Goal: Task Accomplishment & Management: Manage account settings

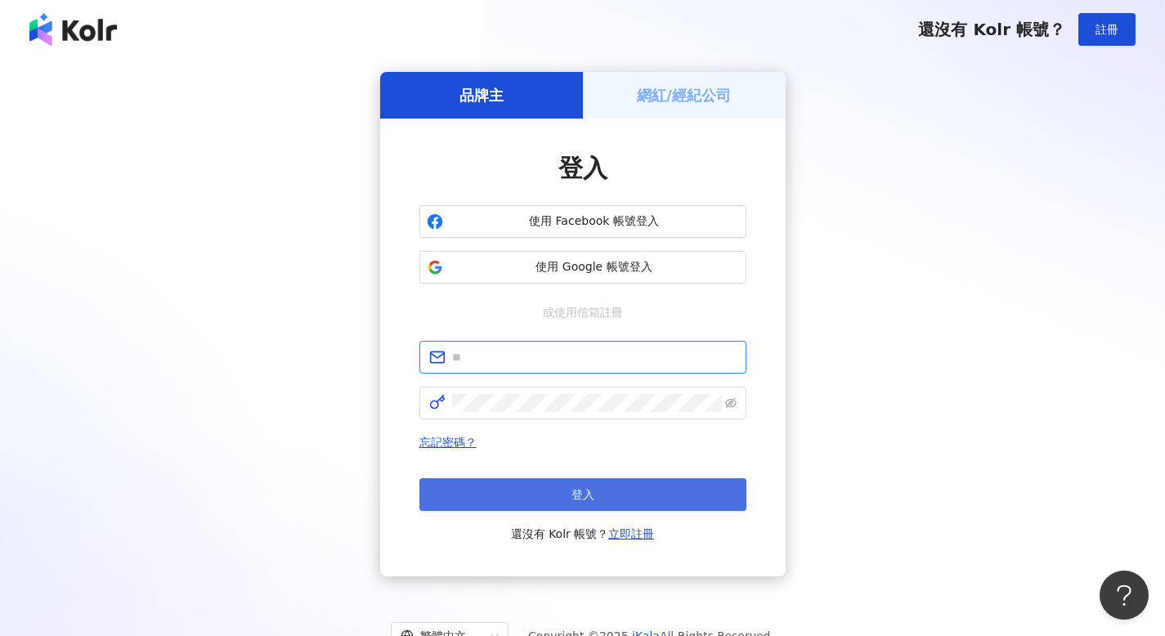
type input "**********"
click at [562, 486] on button "登入" at bounding box center [582, 494] width 327 height 33
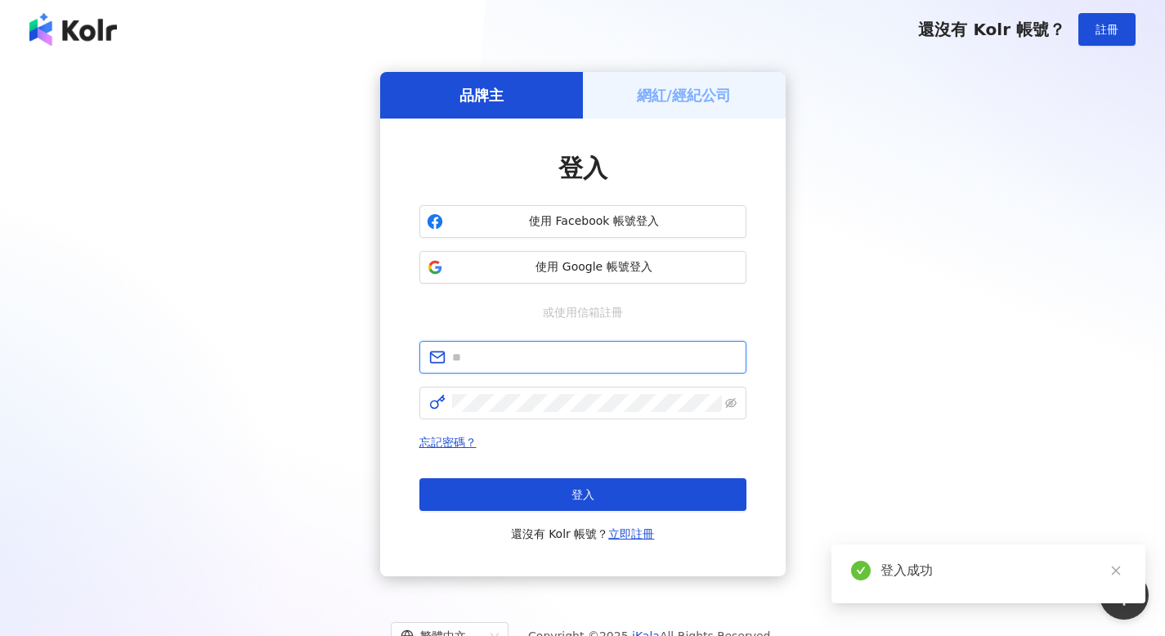
type input "**********"
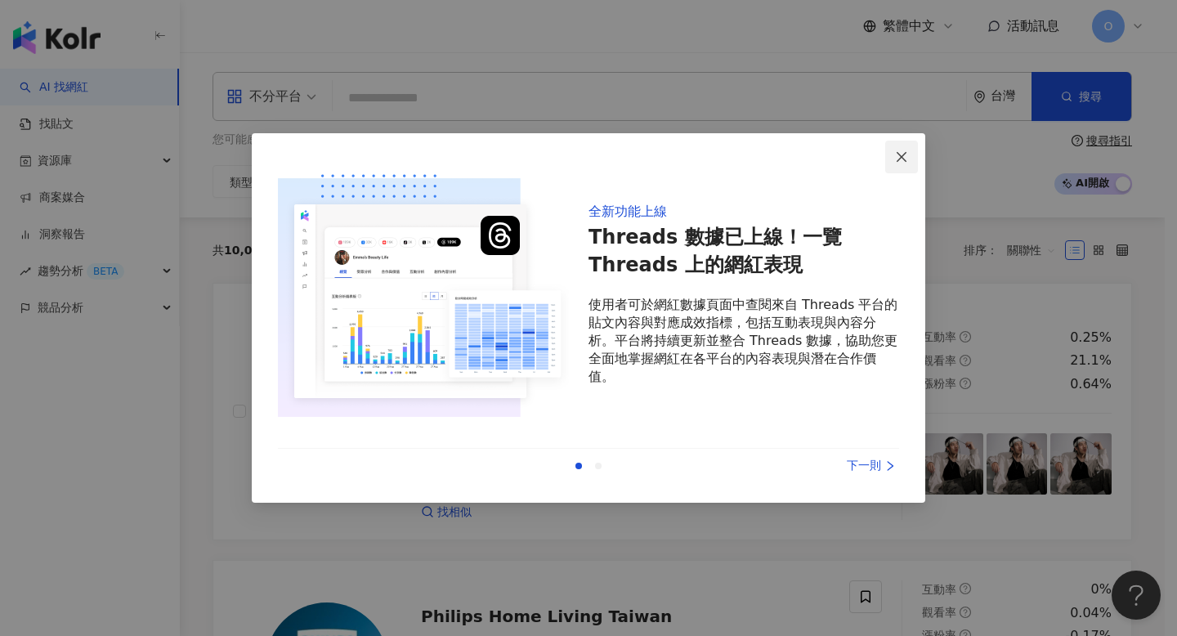
click at [906, 159] on icon "close" at bounding box center [901, 156] width 13 height 13
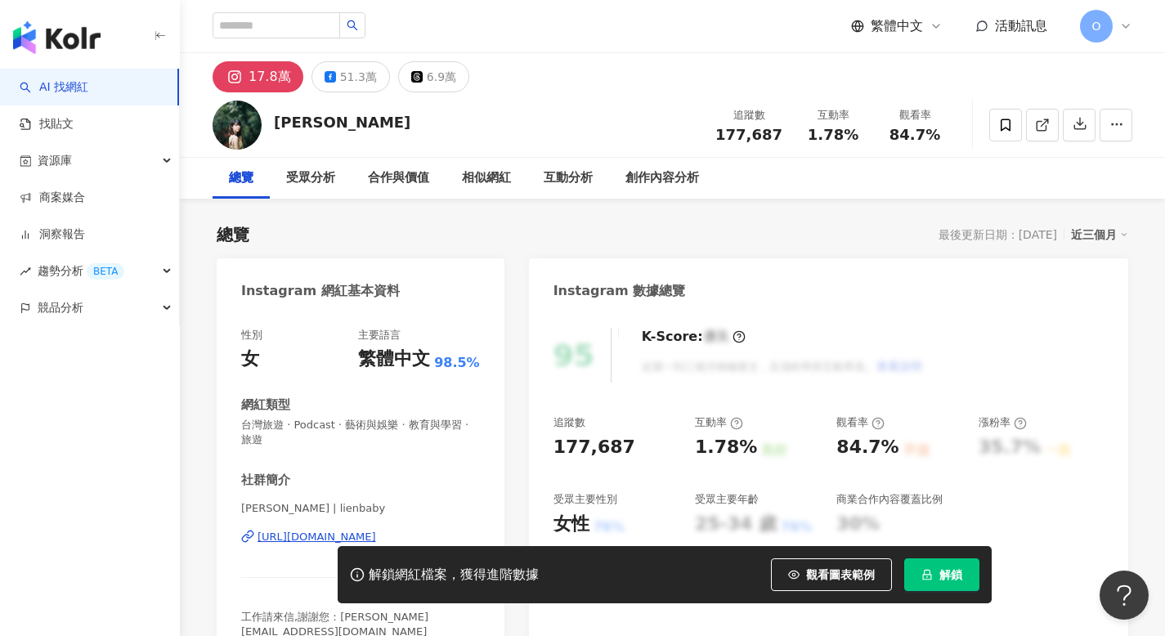
click at [929, 562] on button "解鎖" at bounding box center [941, 574] width 75 height 33
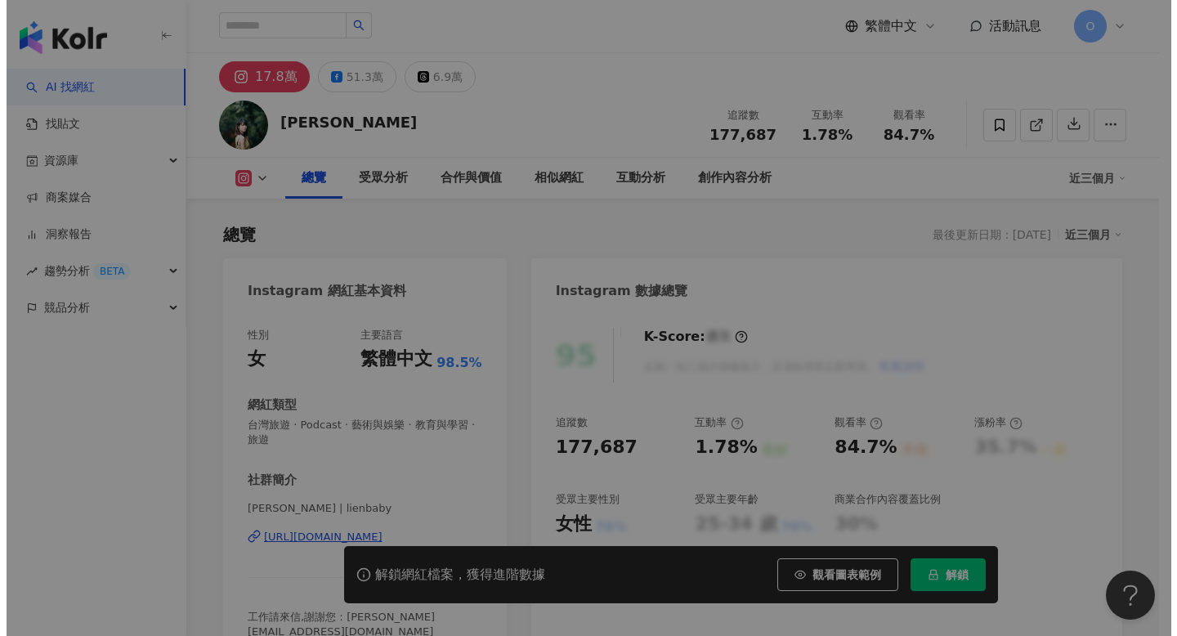
scroll to position [101, 0]
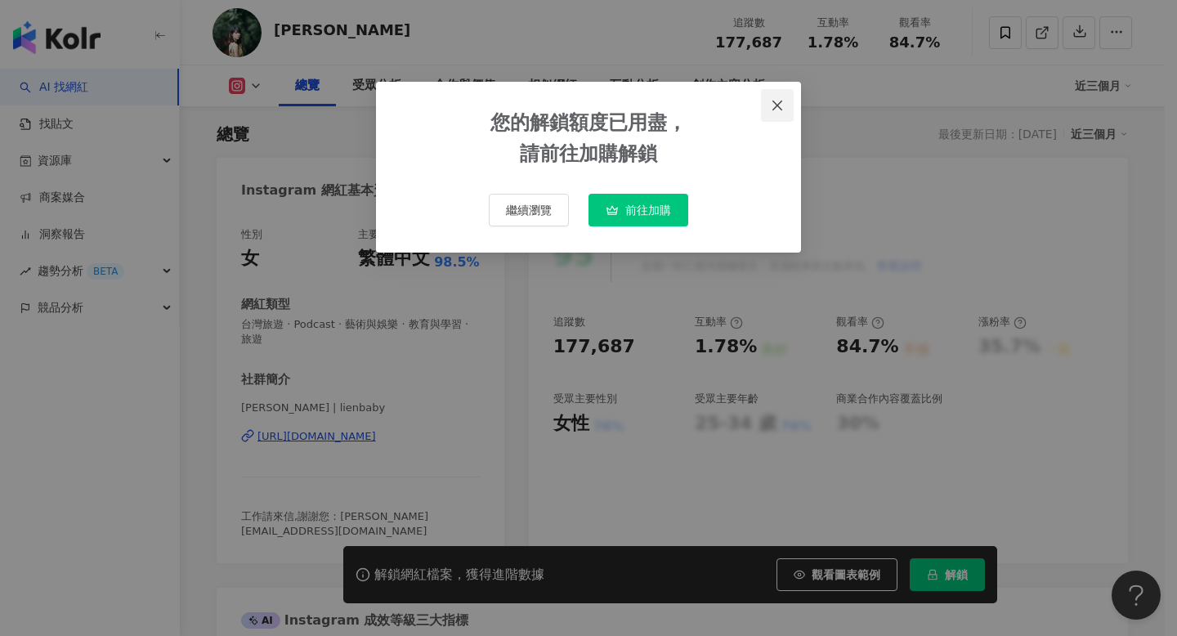
click at [784, 99] on icon "close" at bounding box center [777, 105] width 13 height 13
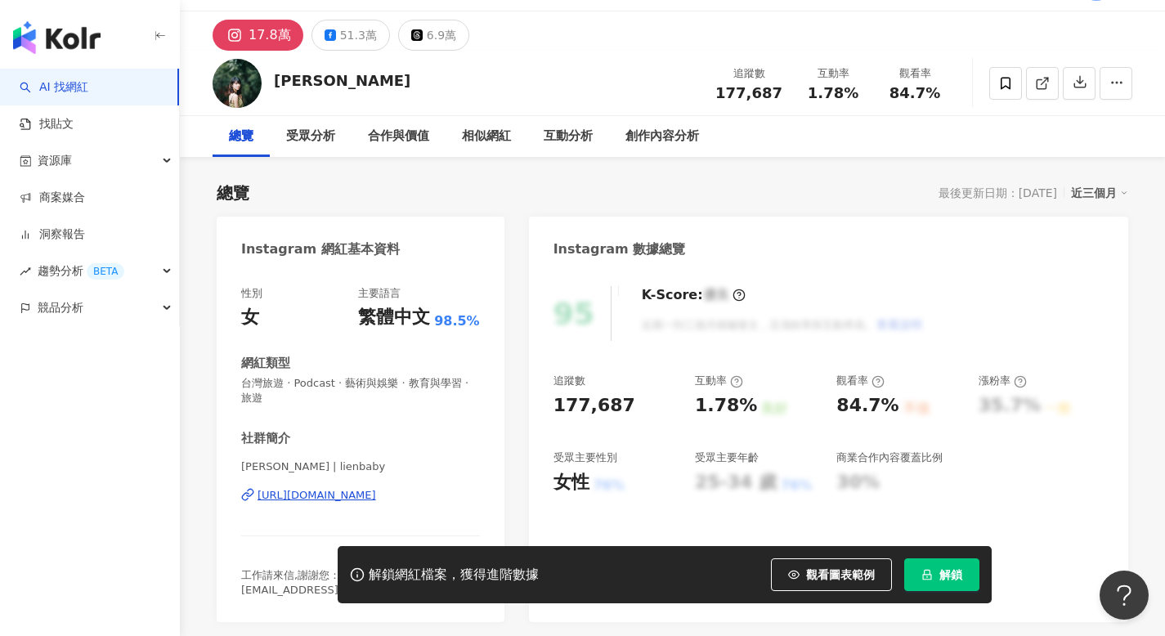
scroll to position [0, 0]
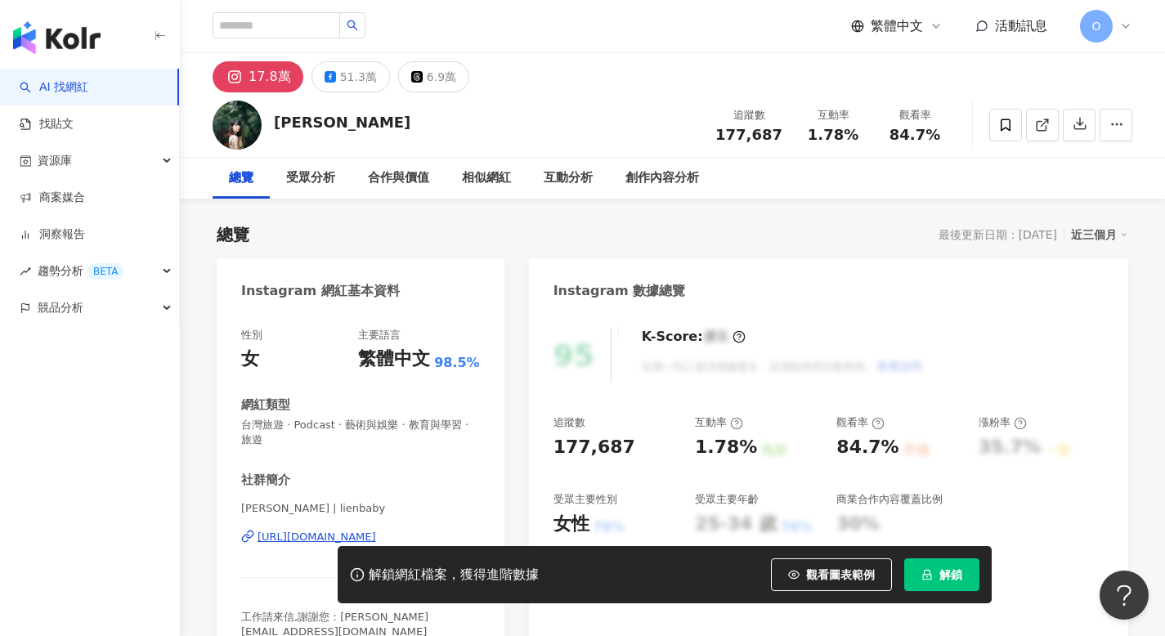
click at [1122, 25] on icon at bounding box center [1125, 26] width 13 height 13
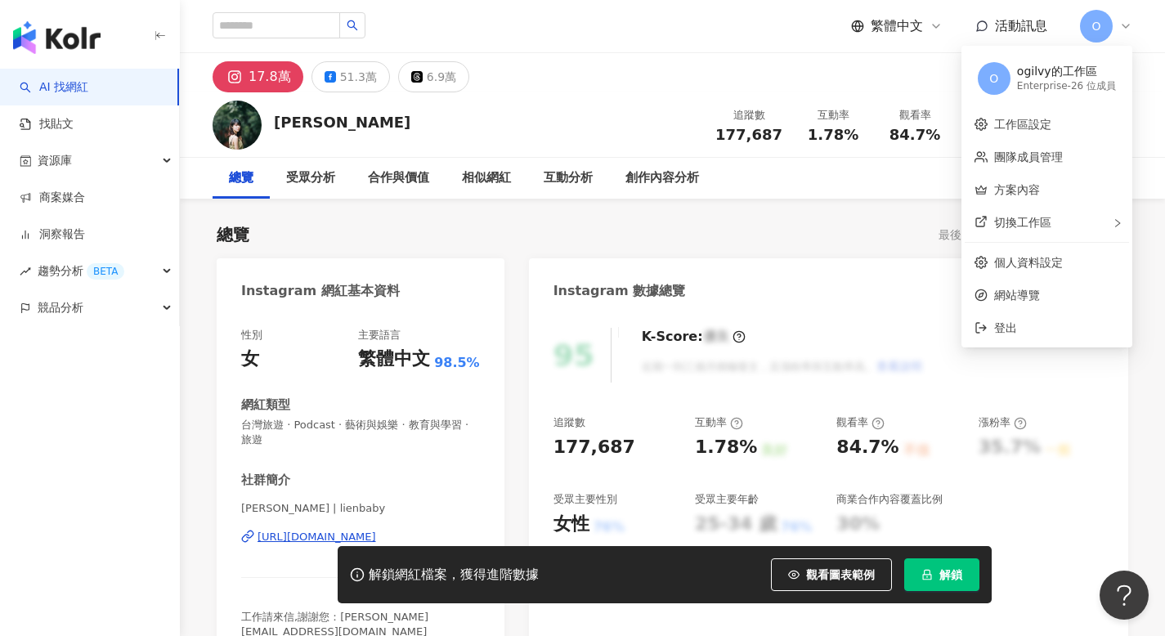
click at [927, 564] on button "解鎖" at bounding box center [941, 574] width 75 height 33
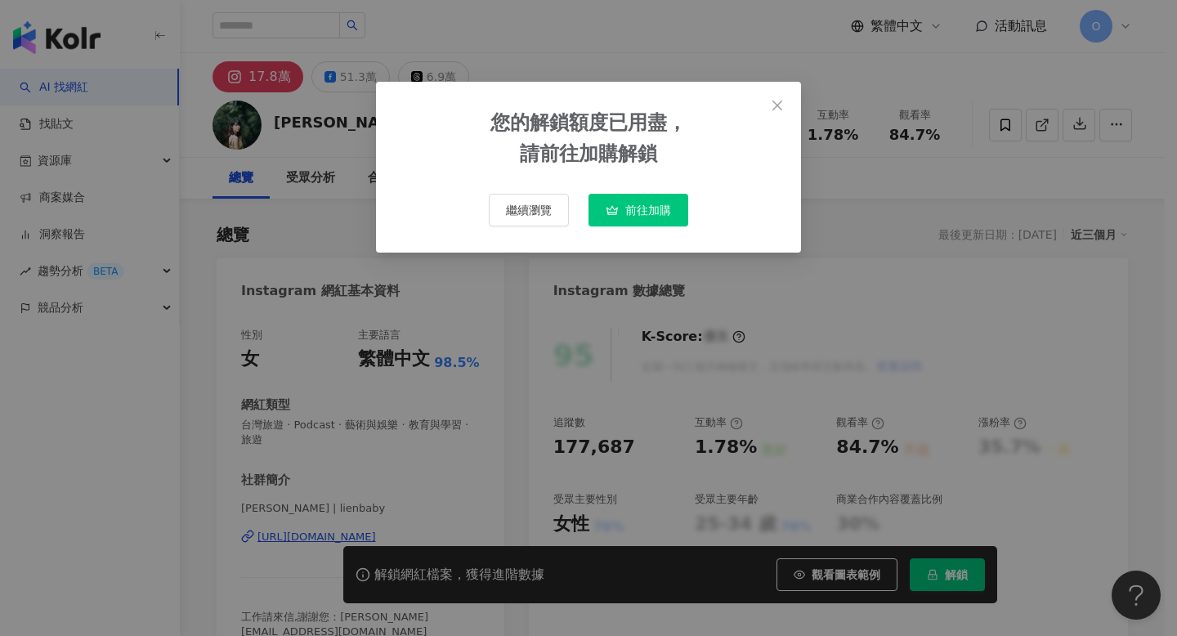
click at [652, 204] on span "前往加購" at bounding box center [648, 210] width 46 height 13
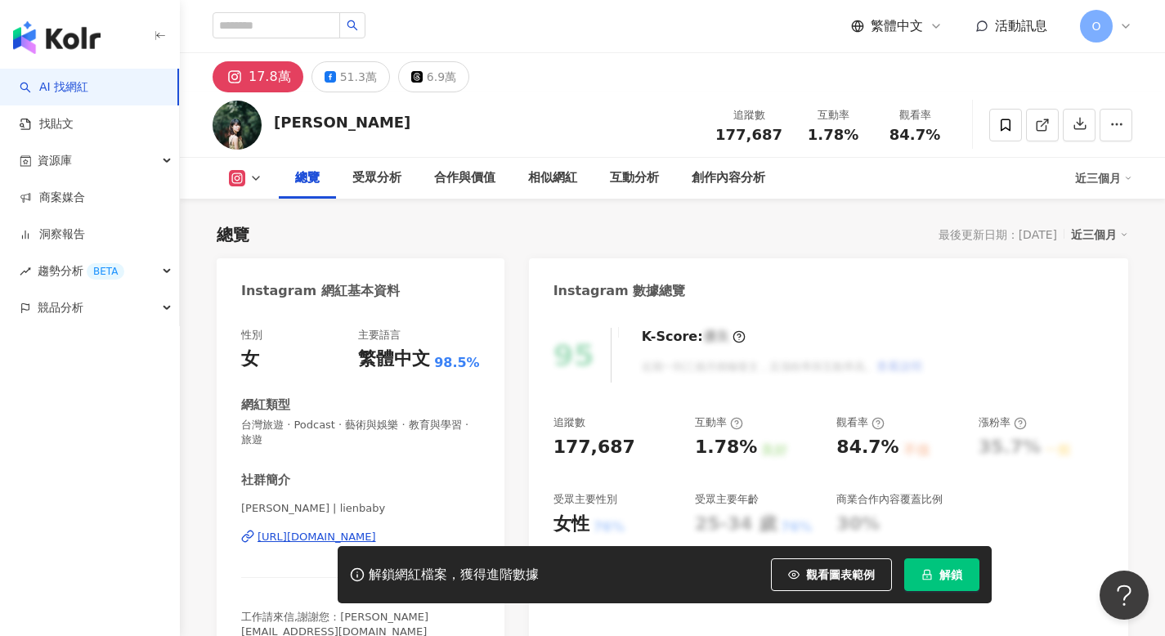
click at [1132, 29] on div "繁體中文 活動訊息 O" at bounding box center [672, 26] width 985 height 52
click at [1123, 29] on icon at bounding box center [1125, 26] width 13 height 13
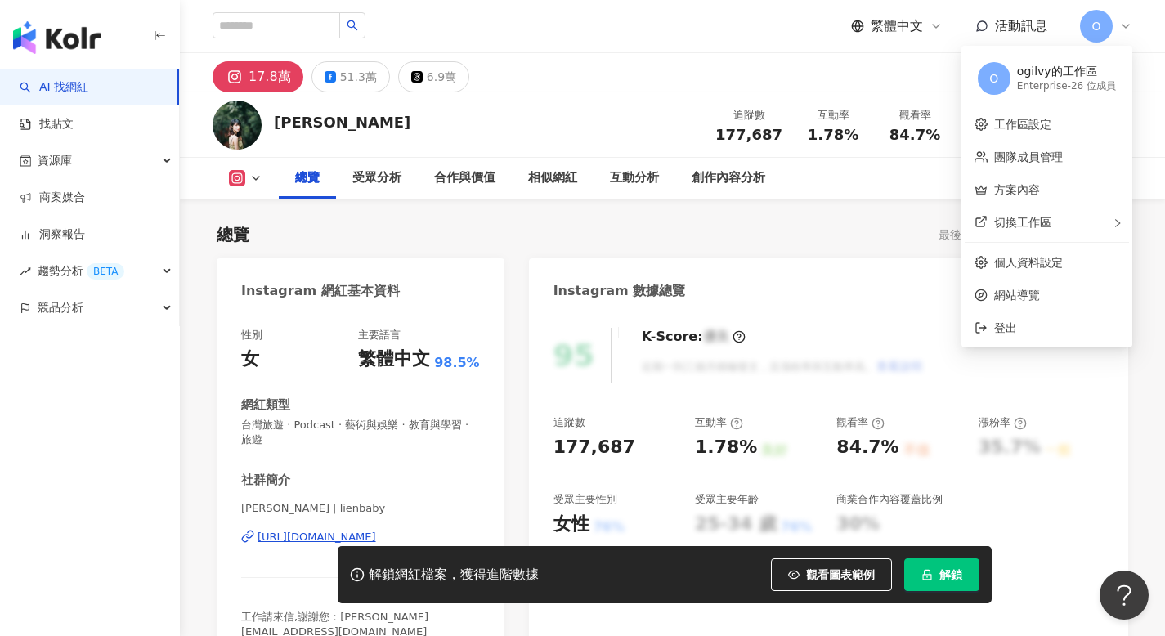
click at [1074, 84] on div "Enterprise - 26 位成員" at bounding box center [1066, 86] width 99 height 14
click at [1039, 216] on span "切換工作區" at bounding box center [1022, 222] width 57 height 13
click at [920, 230] on span "建立新工作區" at bounding box center [910, 224] width 69 height 18
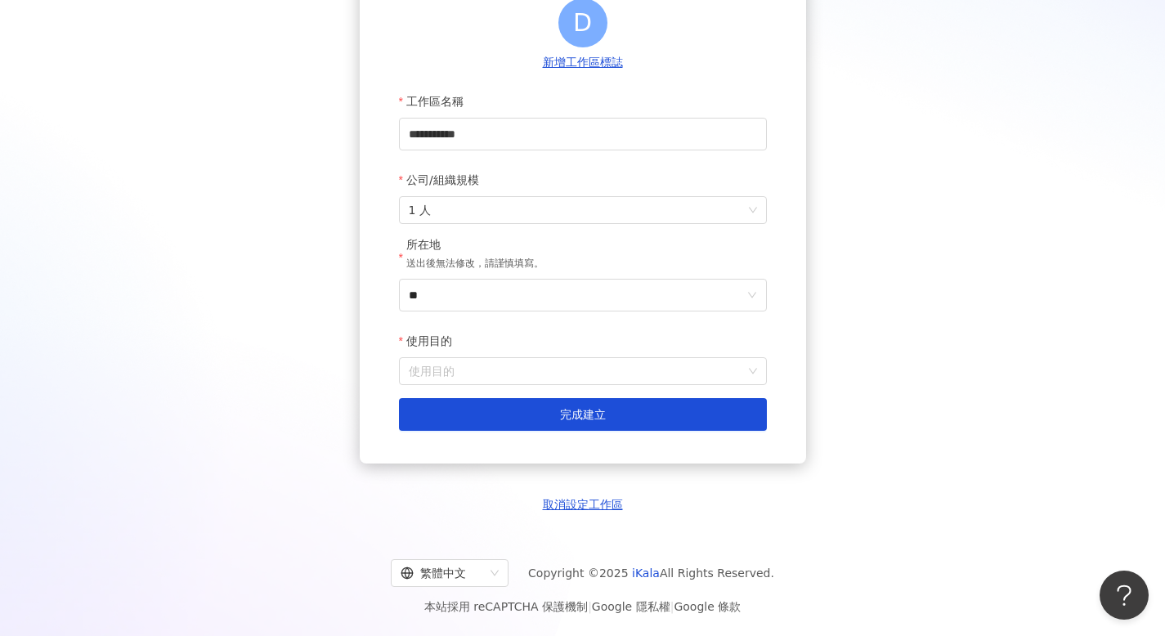
scroll to position [189, 0]
